Goal: Information Seeking & Learning: Learn about a topic

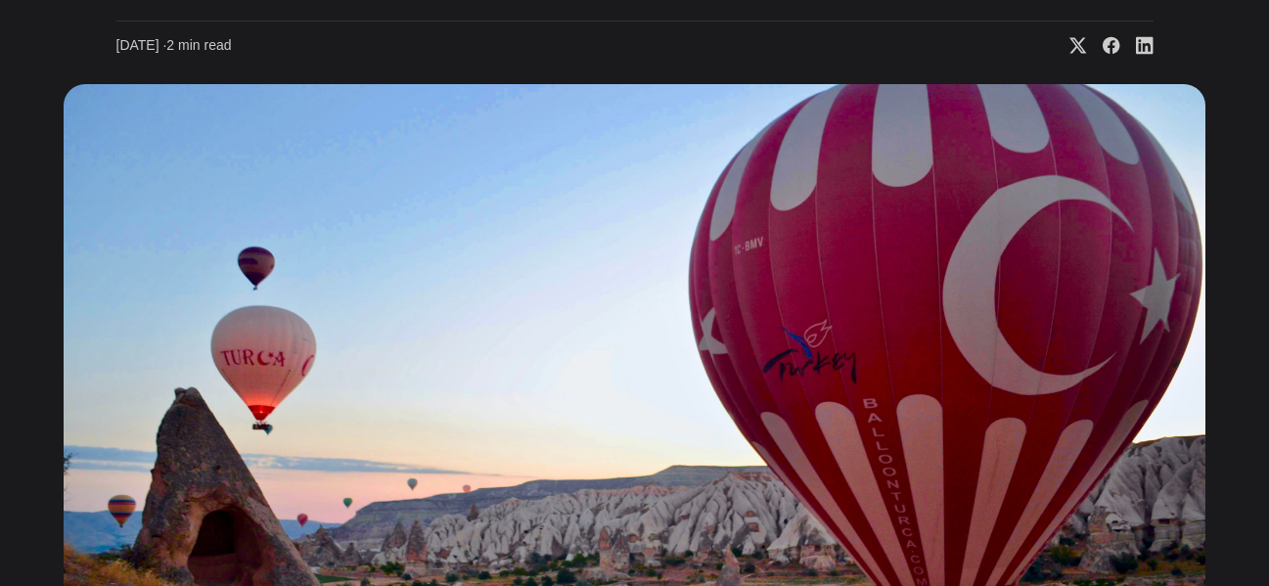
scroll to position [526, 0]
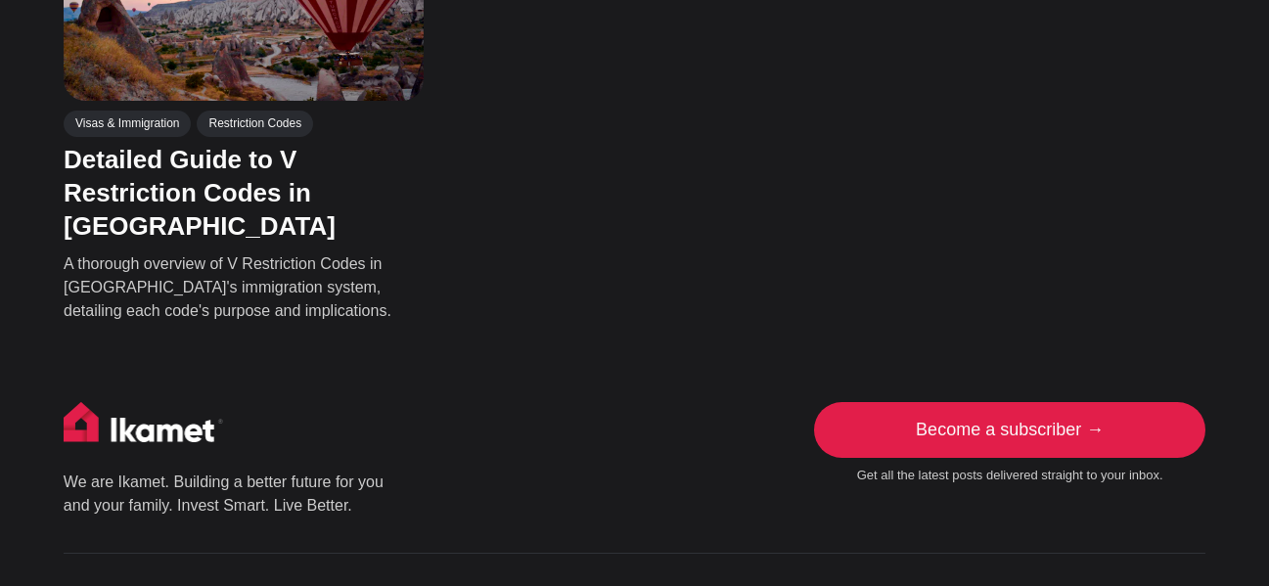
scroll to position [1761, 0]
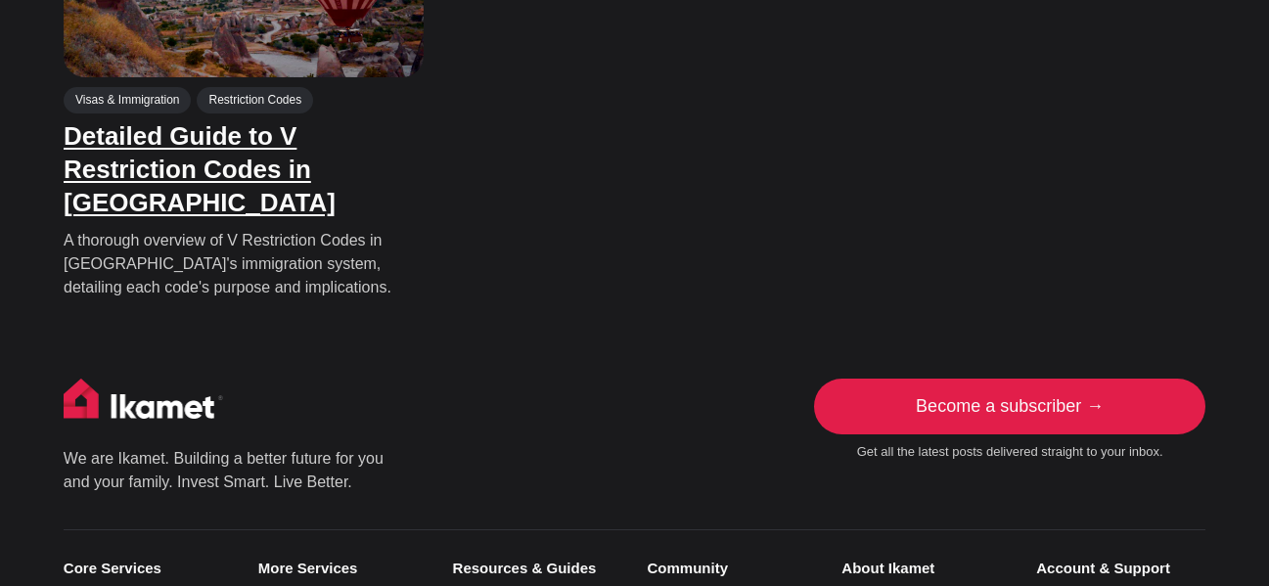
click at [191, 217] on link "Detailed Guide to V Restriction Codes in [GEOGRAPHIC_DATA]" at bounding box center [200, 169] width 272 height 96
